Goal: Find specific page/section: Find specific page/section

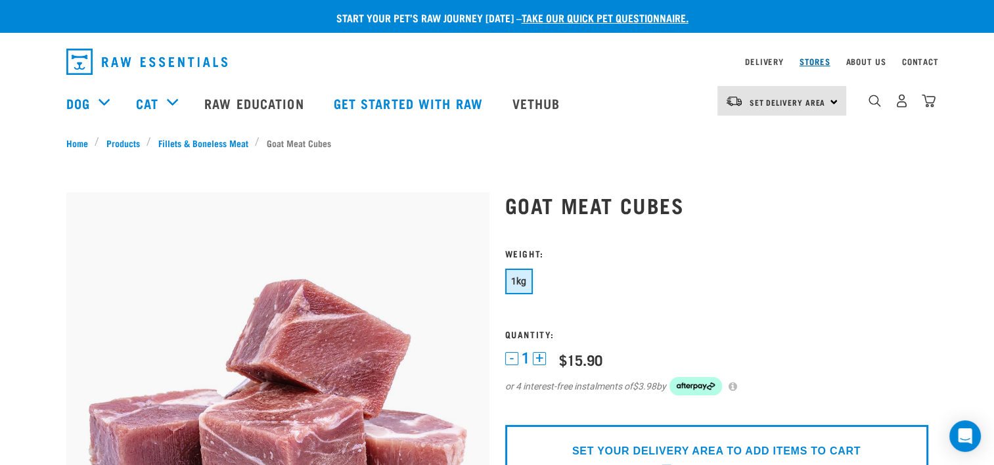
click at [817, 64] on link "Stores" at bounding box center [815, 61] width 31 height 5
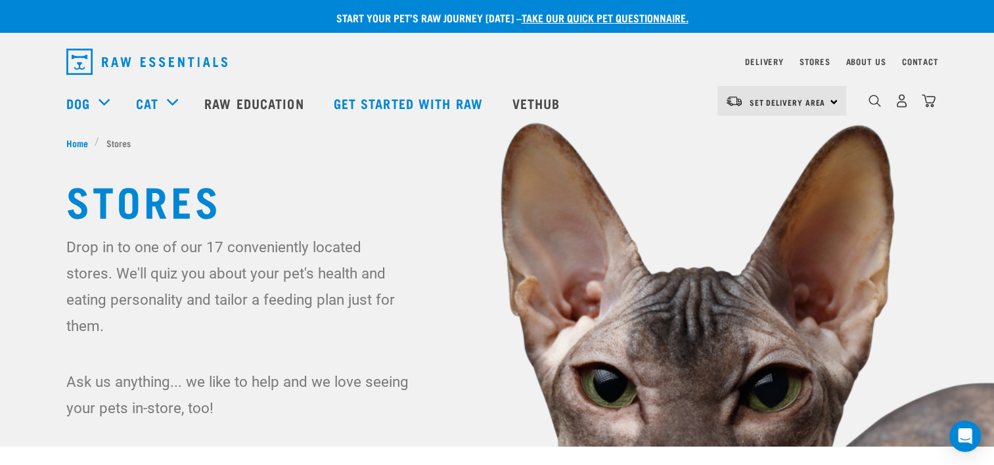
click at [835, 103] on div "Set Delivery Area North Island South Island" at bounding box center [782, 101] width 129 height 30
click at [745, 143] on link "[GEOGRAPHIC_DATA]" at bounding box center [781, 138] width 126 height 29
click at [814, 63] on link "Stores" at bounding box center [815, 61] width 31 height 5
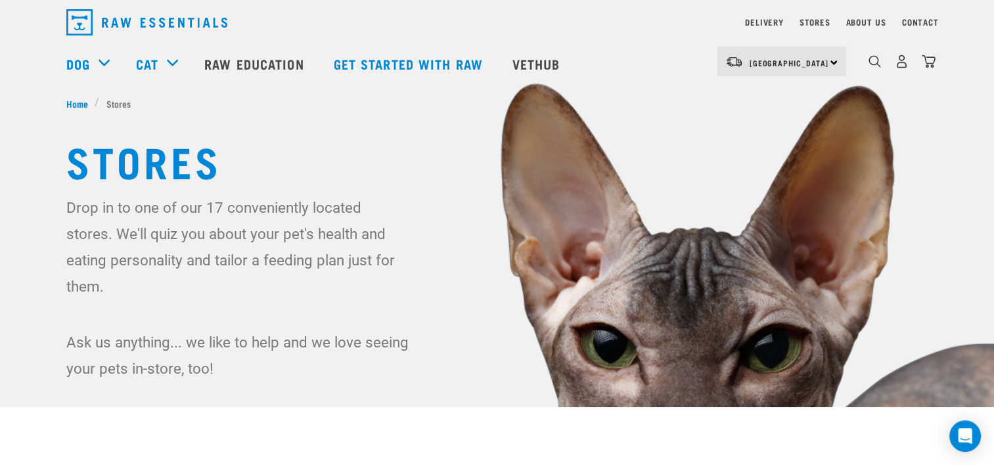
scroll to position [197, 0]
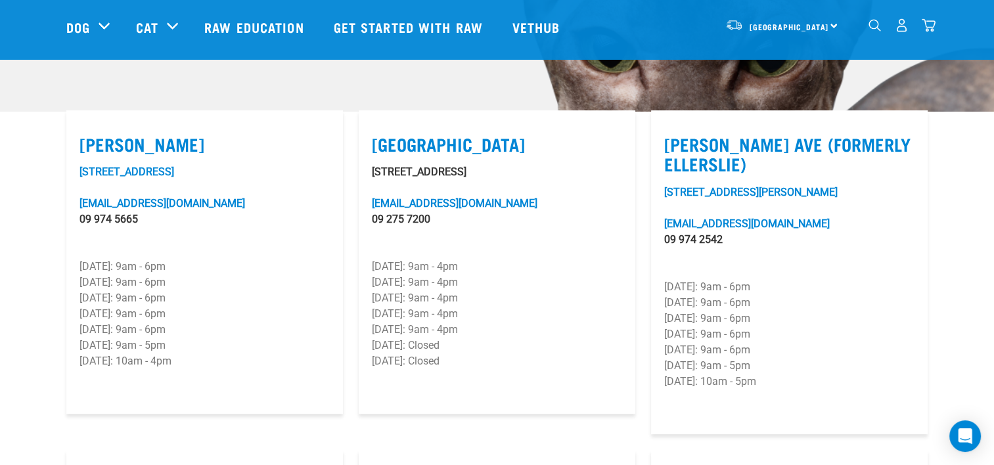
scroll to position [329, 0]
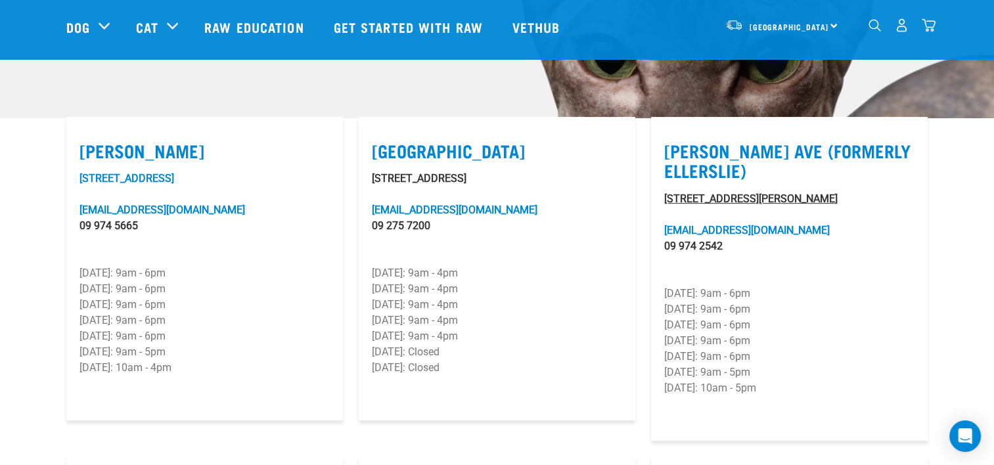
click at [723, 193] on link "[STREET_ADDRESS][PERSON_NAME]" at bounding box center [750, 199] width 173 height 12
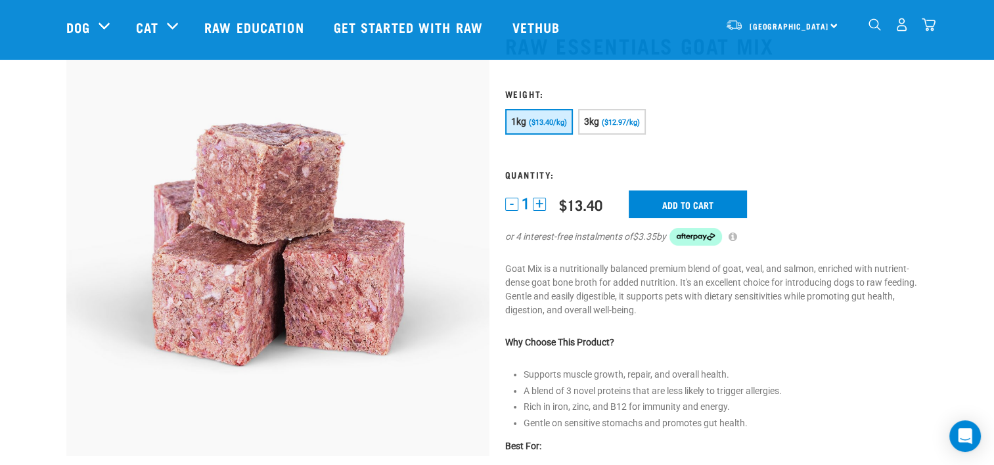
scroll to position [66, 0]
